Goal: Information Seeking & Learning: Check status

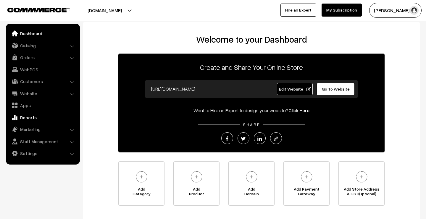
click at [33, 116] on link "Reports" at bounding box center [42, 117] width 70 height 11
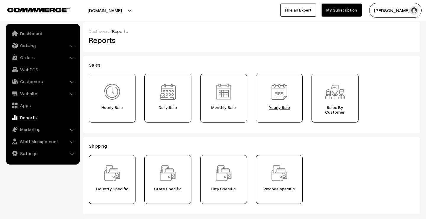
click at [274, 99] on img at bounding box center [279, 91] width 21 height 21
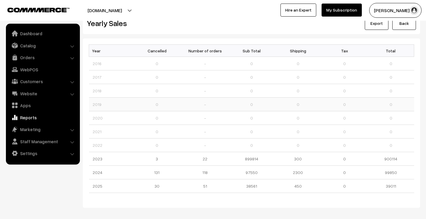
scroll to position [16, 0]
click at [345, 11] on link "My Subscription" at bounding box center [341, 10] width 40 height 13
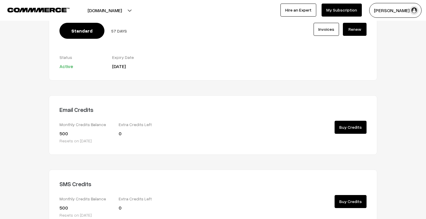
scroll to position [52, 0]
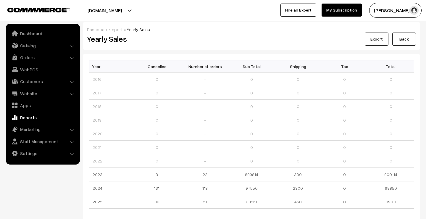
click at [278, 13] on div "[PERSON_NAME] M… My Profile Refer & Earn Support Sign Out Hire an Expert My Sub…" at bounding box center [321, 10] width 216 height 15
